Goal: Task Accomplishment & Management: Manage account settings

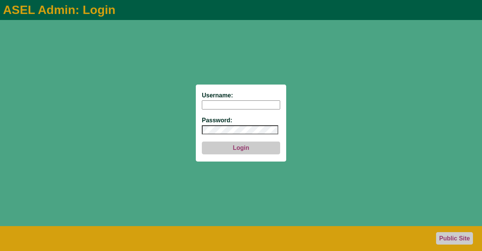
type input "aseladmin"
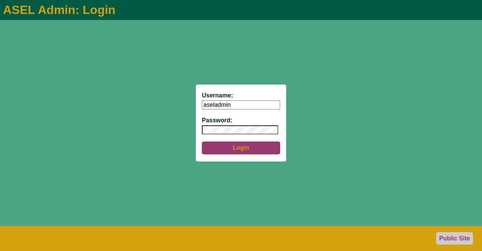
click at [241, 147] on button "Login" at bounding box center [241, 147] width 78 height 13
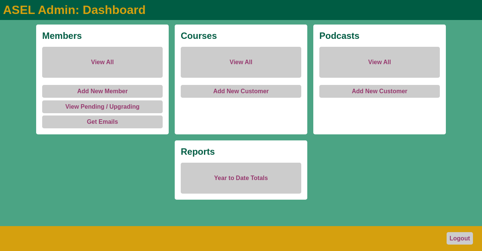
click at [104, 60] on link "View All" at bounding box center [102, 62] width 121 height 31
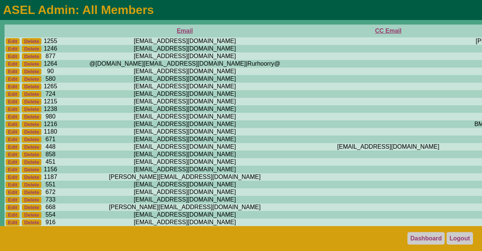
scroll to position [0, 238]
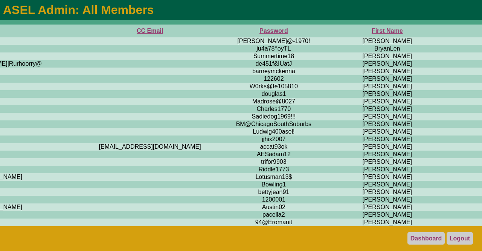
click at [321, 32] on th "First Name" at bounding box center [387, 30] width 133 height 13
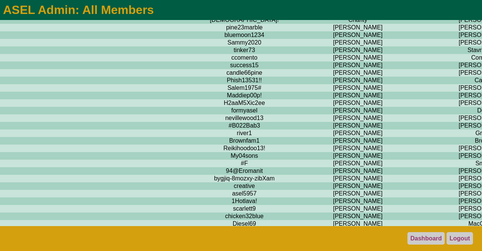
scroll to position [963, 268]
click at [291, 17] on td "Central" at bounding box center [357, 13] width 133 height 8
click at [425, 24] on td "Trahan" at bounding box center [484, 21] width 118 height 8
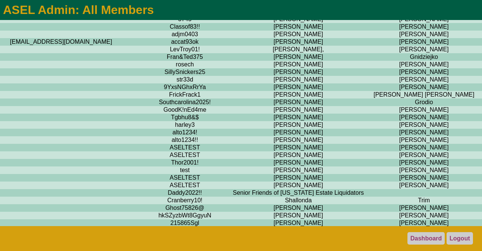
scroll to position [5514, 327]
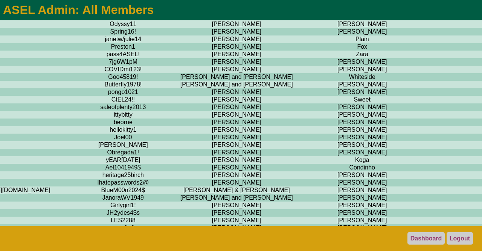
scroll to position [0, 389]
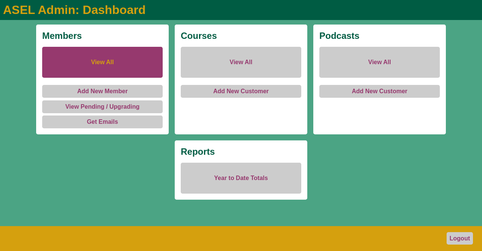
click at [105, 52] on link "View All" at bounding box center [102, 62] width 121 height 31
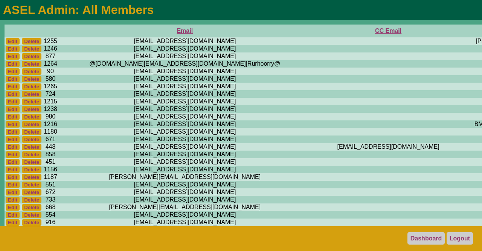
scroll to position [0, 258]
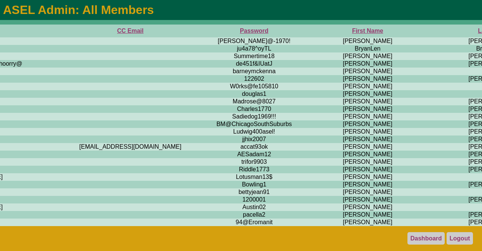
click at [301, 30] on th "First Name" at bounding box center [367, 30] width 133 height 13
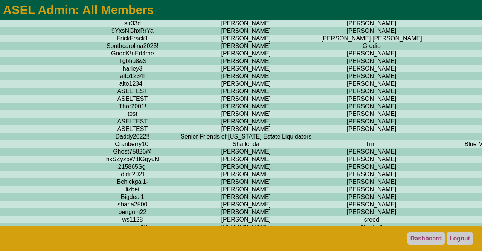
scroll to position [5576, 380]
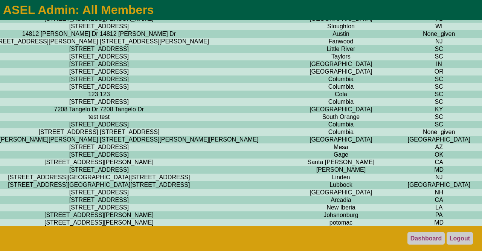
scroll to position [5576, 1458]
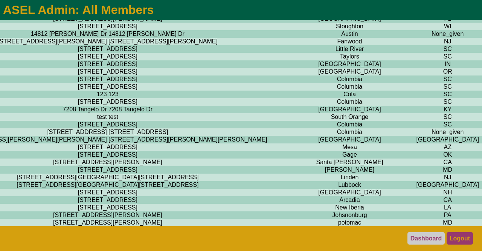
click at [455, 237] on link "Logout" at bounding box center [460, 238] width 26 height 12
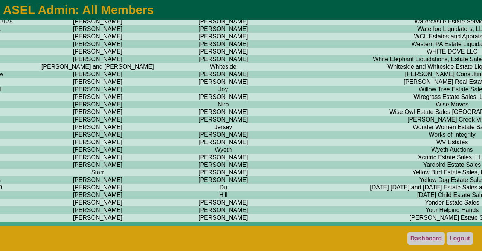
scroll to position [6617, 528]
click at [282, 40] on td "WCL Estates and Appraisals" at bounding box center [452, 37] width 340 height 8
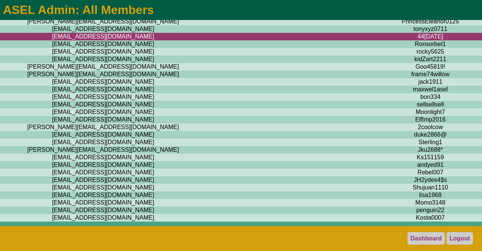
scroll to position [6627, 0]
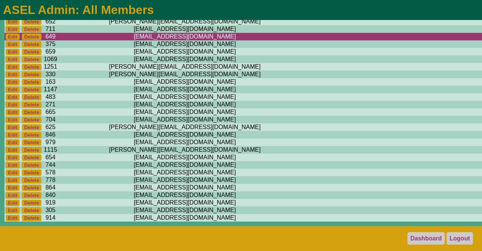
click at [217, 235] on footer "Dashboard Logout" at bounding box center [241, 238] width 482 height 25
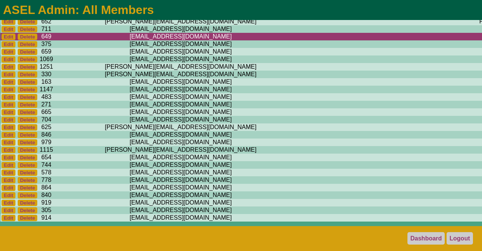
scroll to position [6632, 4]
click at [461, 238] on link "Logout" at bounding box center [460, 238] width 26 height 12
